Goal: Task Accomplishment & Management: Complete application form

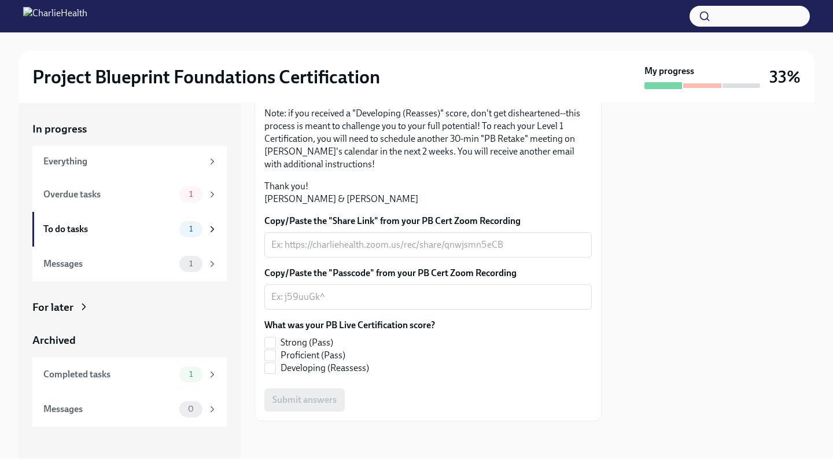
scroll to position [250, 0]
click at [325, 304] on textarea "Copy/Paste the "Passcode" from your PB Cert Zoom Recording" at bounding box center [428, 297] width 314 height 14
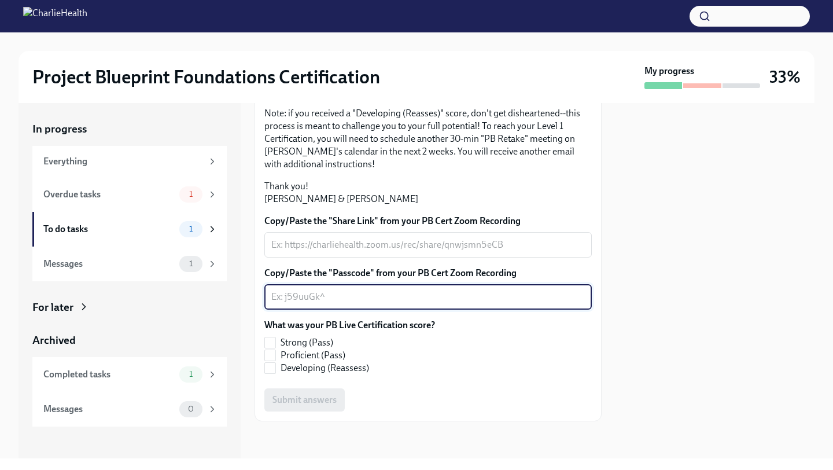
paste textarea "rPn*?88f"
type textarea "rPn*?88f"
click at [272, 361] on input "Proficient (Pass)" at bounding box center [270, 355] width 10 height 10
checkbox input "true"
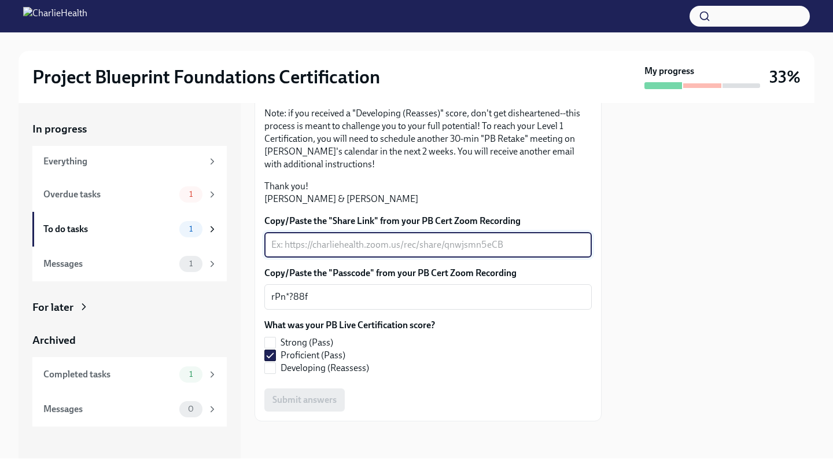
click at [316, 252] on textarea "Copy/Paste the "Share Link" from your PB Cert Zoom Recording" at bounding box center [428, 245] width 314 height 14
paste textarea "[URL][DOMAIN_NAME]"
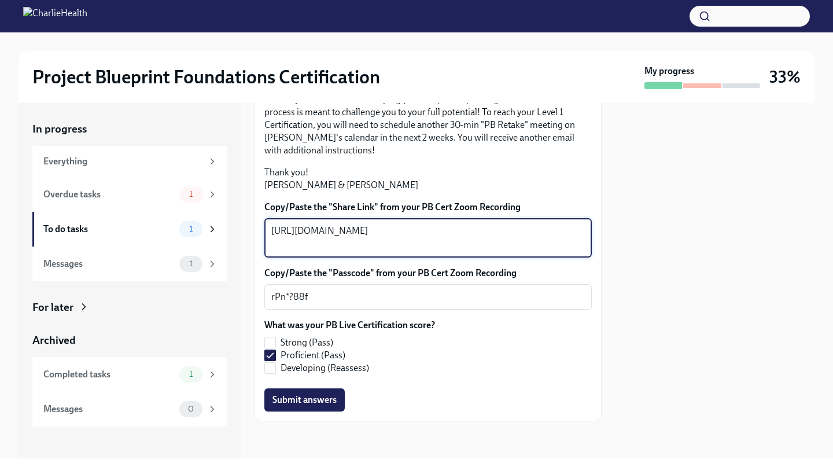
scroll to position [311, 0]
type textarea "[URL][DOMAIN_NAME]"
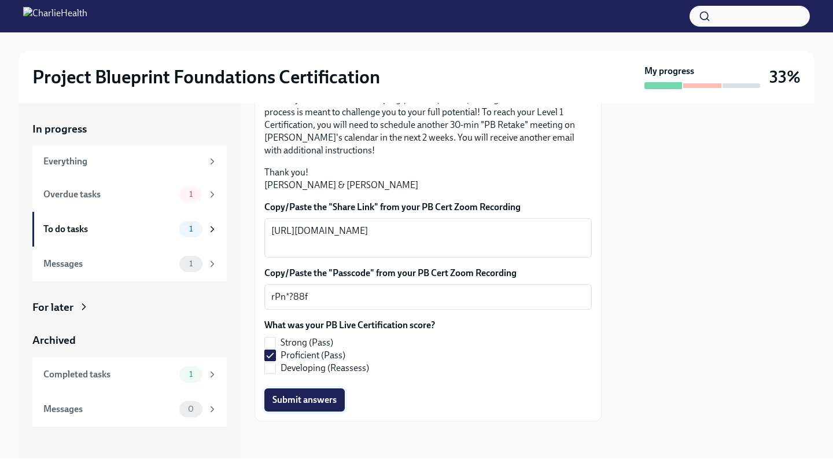
click at [302, 402] on span "Submit answers" at bounding box center [305, 400] width 64 height 12
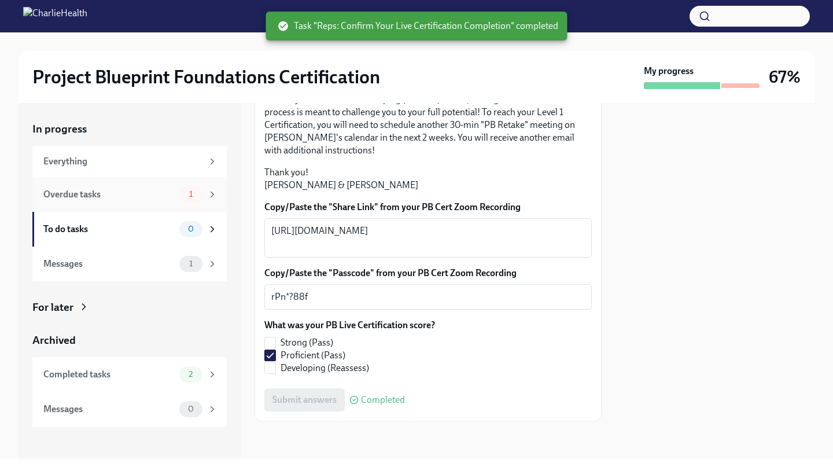
click at [137, 190] on div "Overdue tasks" at bounding box center [108, 194] width 131 height 13
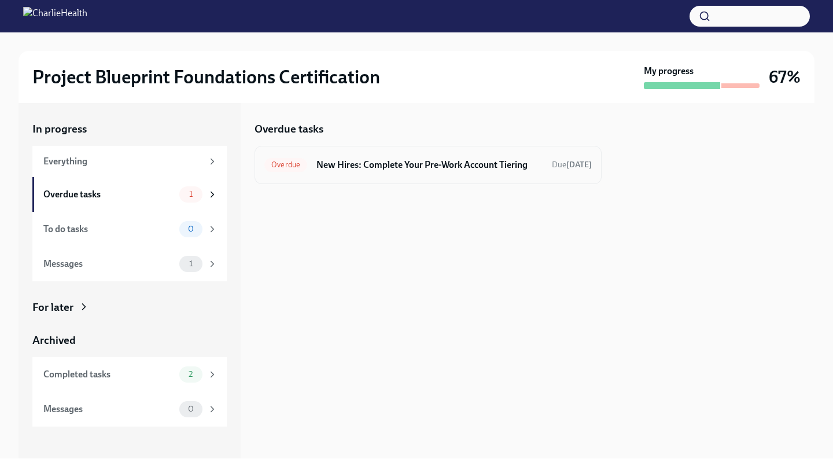
click at [420, 166] on h6 "New Hires: Complete Your Pre-Work Account Tiering" at bounding box center [430, 165] width 226 height 13
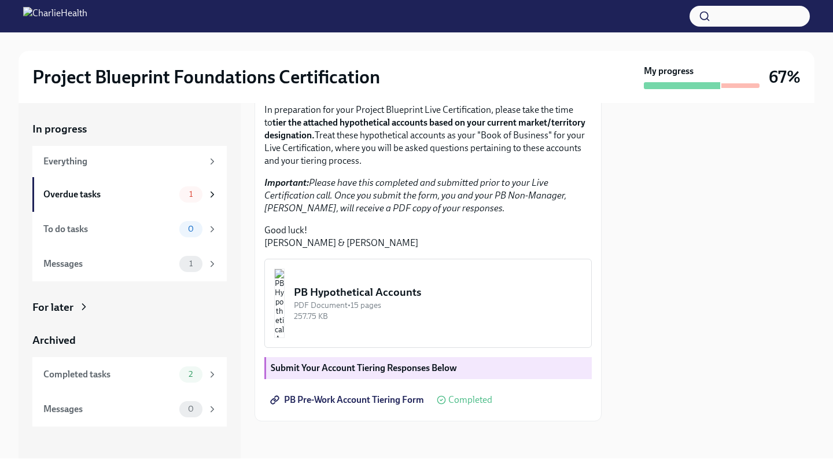
scroll to position [275, 0]
click at [148, 193] on div "Overdue tasks" at bounding box center [108, 194] width 131 height 13
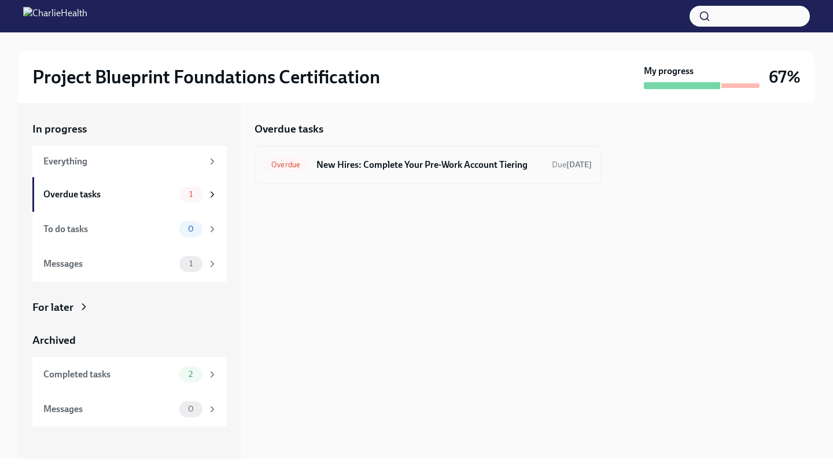
click at [348, 166] on h6 "New Hires: Complete Your Pre-Work Account Tiering" at bounding box center [430, 165] width 226 height 13
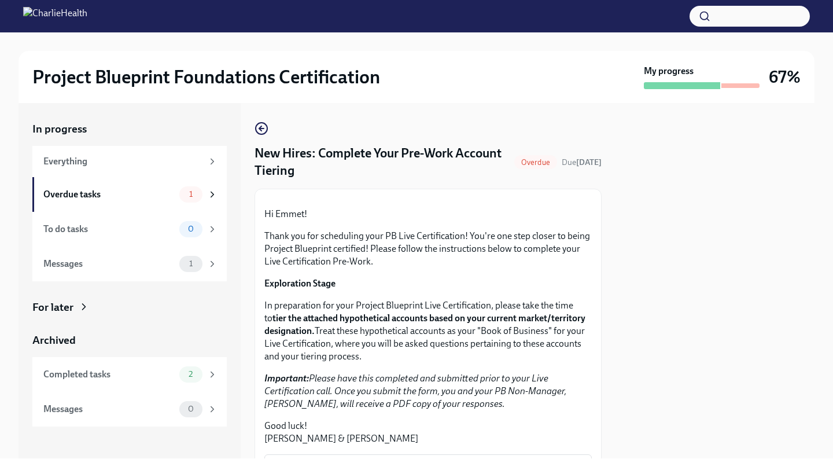
scroll to position [275, 0]
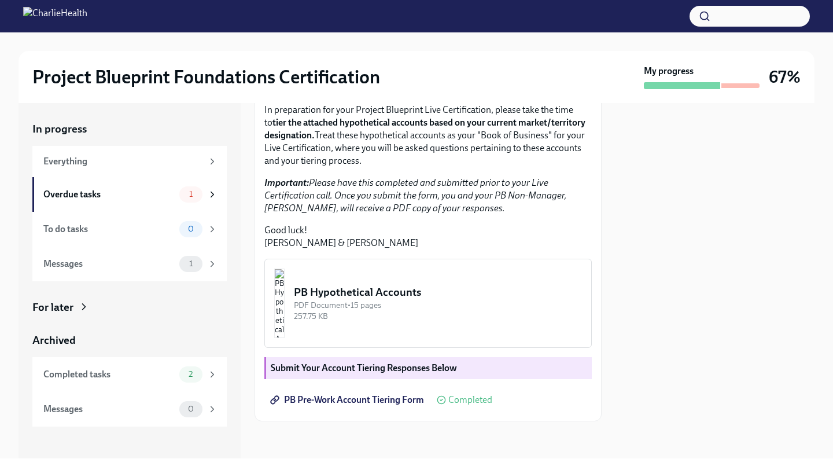
click at [370, 404] on span "PB Pre-Work Account Tiering Form" at bounding box center [349, 400] width 152 height 12
click at [436, 325] on button "PB Hypothetical Accounts PDF Document • 15 pages 257.75 KB" at bounding box center [428, 303] width 328 height 89
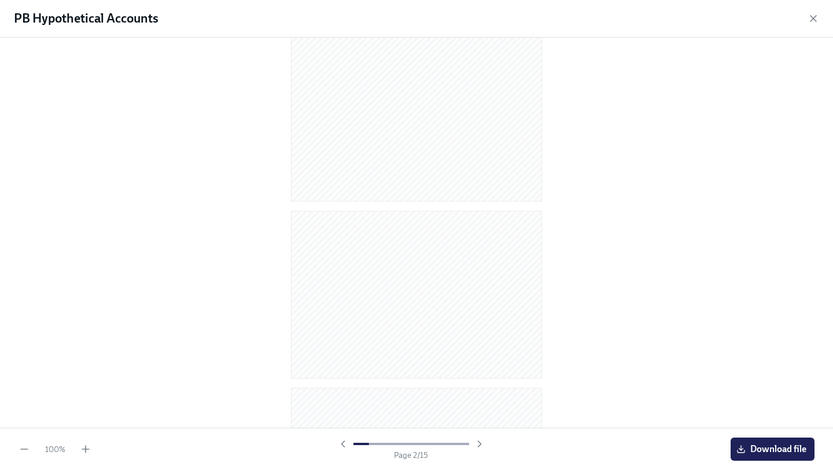
scroll to position [1158, 0]
